Goal: Task Accomplishment & Management: Manage account settings

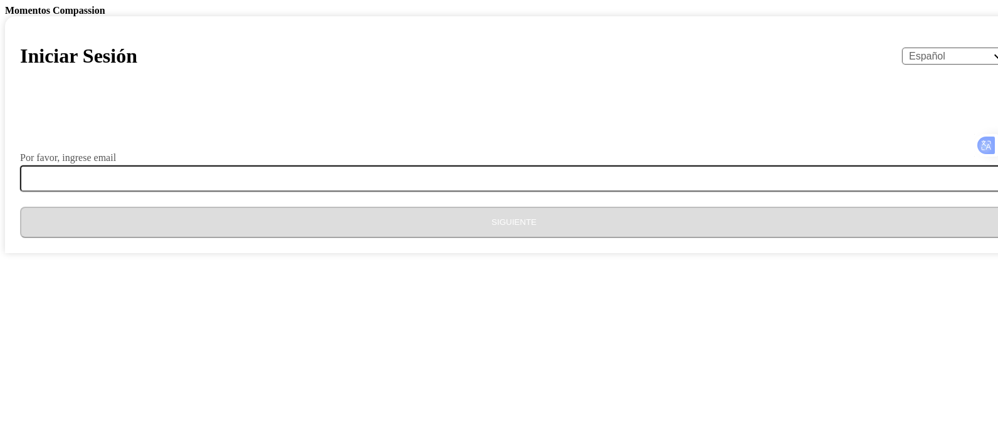
select select "es"
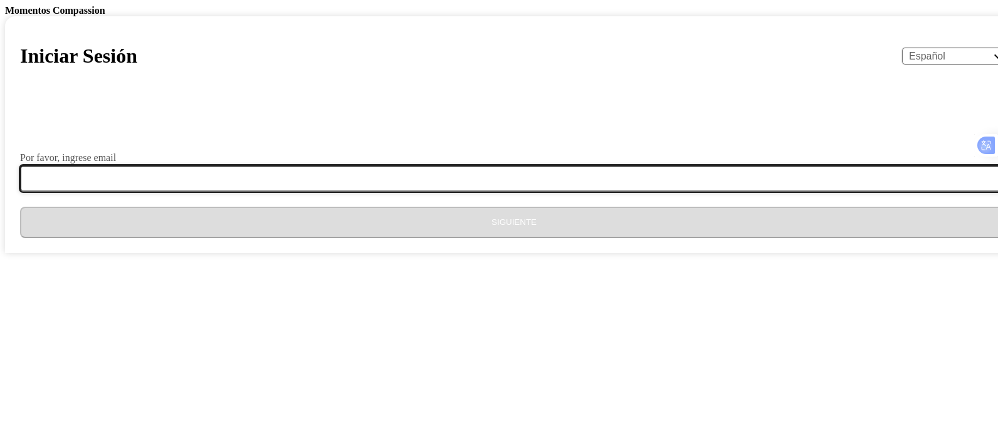
click at [409, 192] on input "Por favor, ingrese email" at bounding box center [521, 178] width 1003 height 26
type input "[EMAIL_ADDRESS][DOMAIN_NAME]"
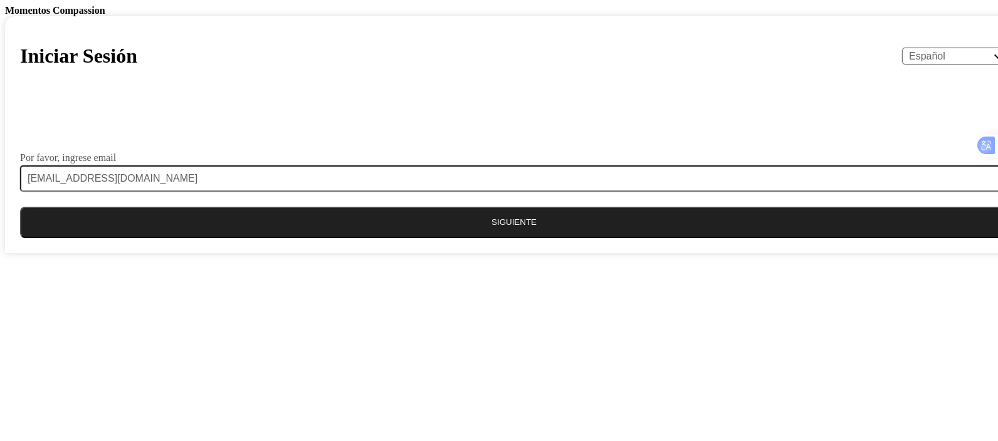
click at [480, 238] on button "Siguiente" at bounding box center [514, 222] width 988 height 31
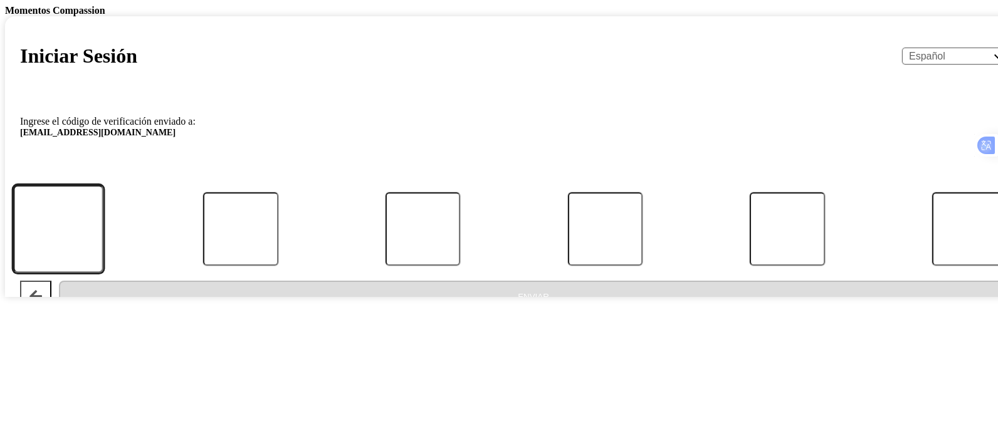
click at [103, 273] on input "Código" at bounding box center [58, 229] width 90 height 88
paste input "300201"
type input "300201"
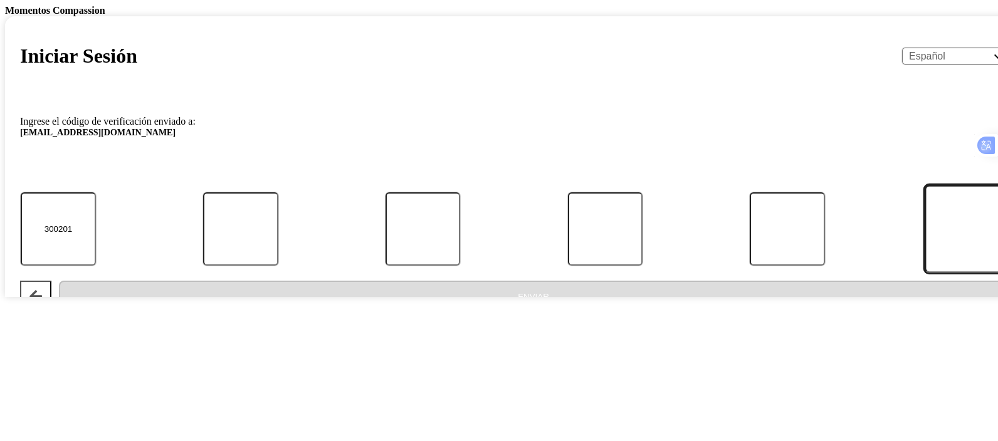
type input "1"
type input "3"
type input "0"
type input "2"
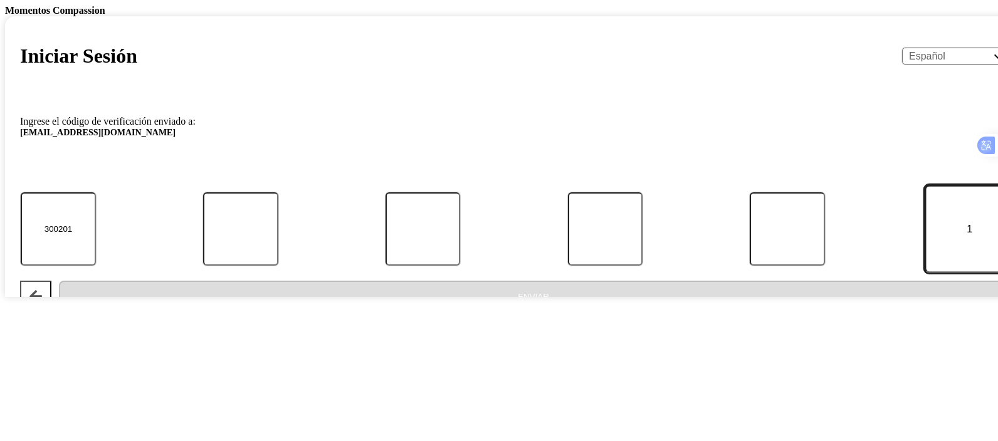
type input "0"
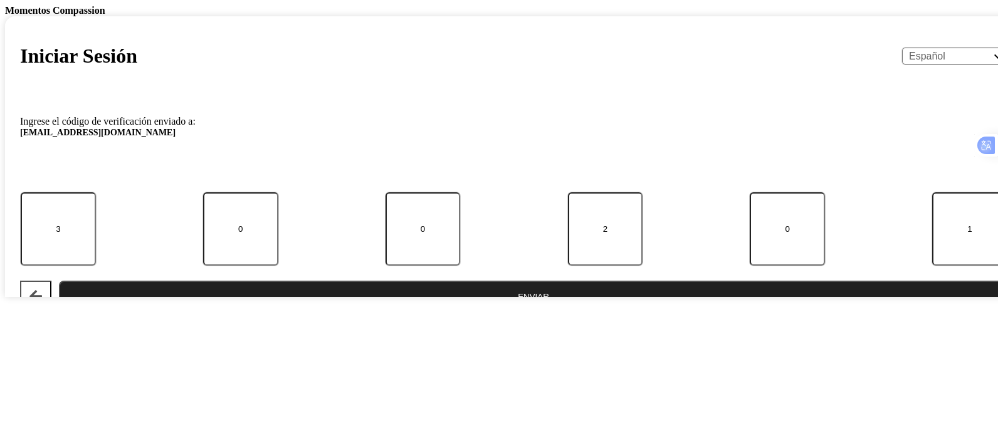
click at [510, 312] on button "Enviar" at bounding box center [533, 296] width 949 height 31
